Goal: Transaction & Acquisition: Obtain resource

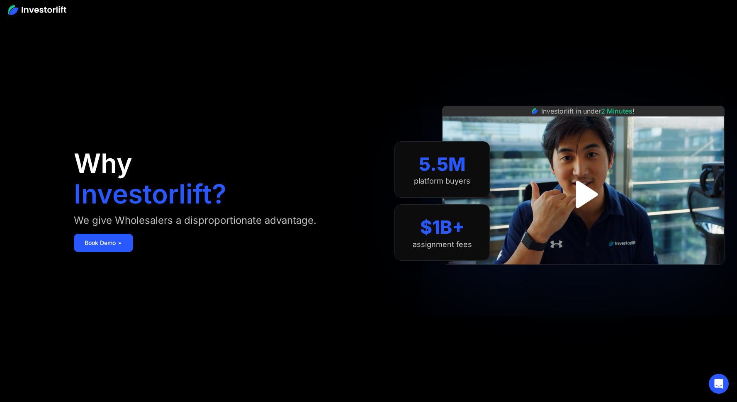
click at [583, 194] on img "open lightbox" at bounding box center [583, 195] width 50 height 50
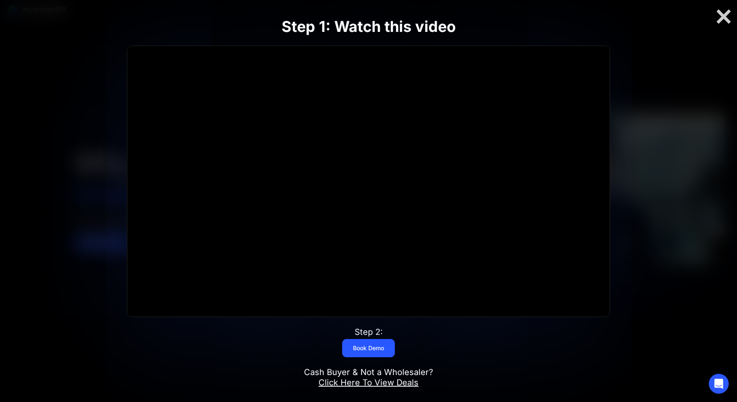
click at [384, 382] on link "Click Here To View Deals" at bounding box center [368, 383] width 100 height 10
click at [634, 62] on div "Step 1: Watch this video The video is loading... Click for sound @keyframes VOL…" at bounding box center [368, 201] width 589 height 420
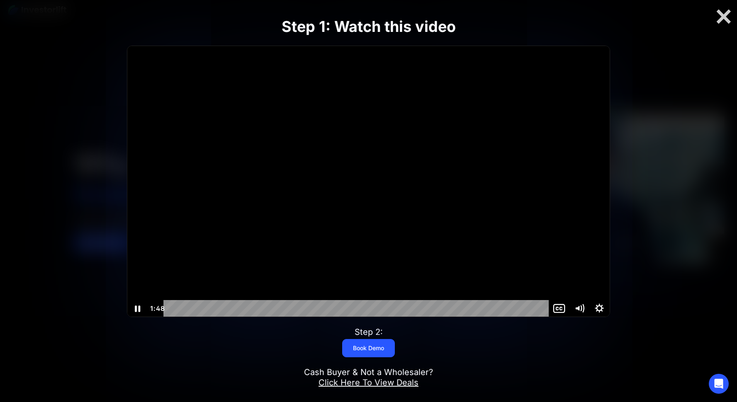
click at [138, 310] on icon "Pause" at bounding box center [137, 308] width 20 height 17
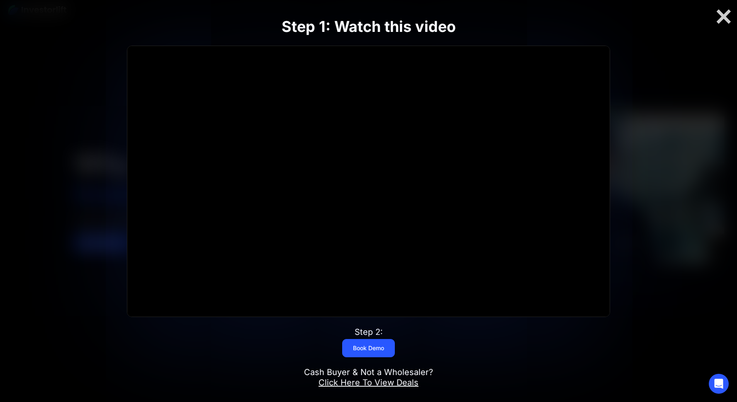
click at [631, 78] on div "Step 1: Watch this video The video is loading... Click for sound @keyframes VOL…" at bounding box center [368, 201] width 589 height 420
click at [508, 22] on div "Step 1: Watch this video The video is loading... Click for sound @keyframes VOL…" at bounding box center [368, 201] width 589 height 420
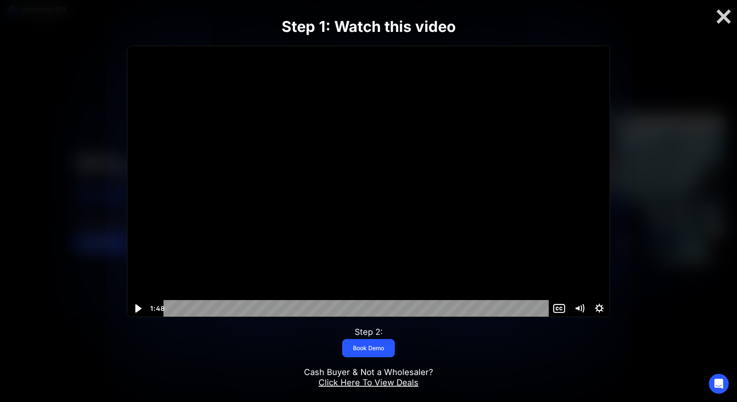
click at [135, 308] on icon "Play Video" at bounding box center [138, 308] width 24 height 20
click at [355, 383] on link "Click Here To View Deals" at bounding box center [368, 383] width 100 height 10
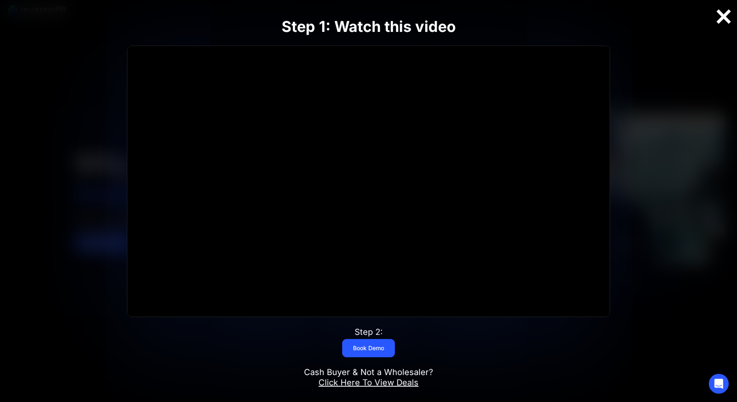
click at [723, 17] on div at bounding box center [723, 16] width 27 height 17
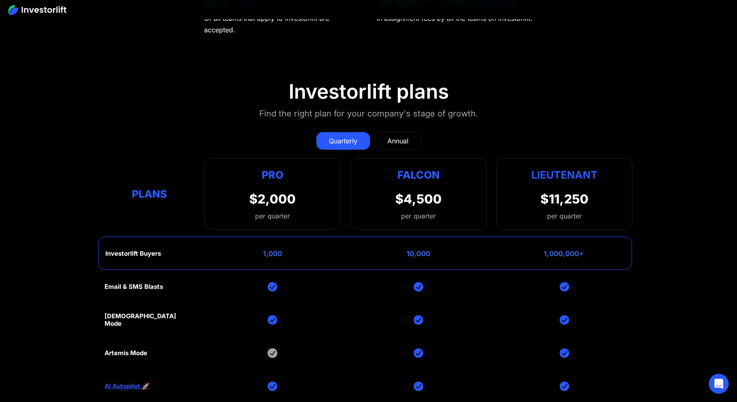
scroll to position [3602, 0]
